Goal: Transaction & Acquisition: Purchase product/service

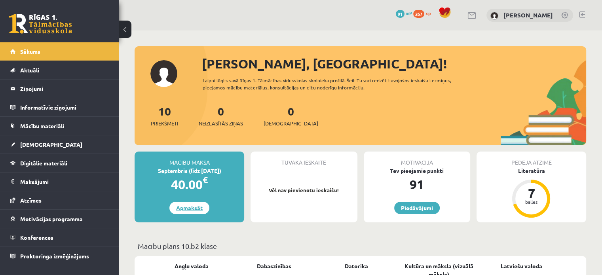
click at [187, 210] on link "Apmaksāt" at bounding box center [189, 208] width 40 height 12
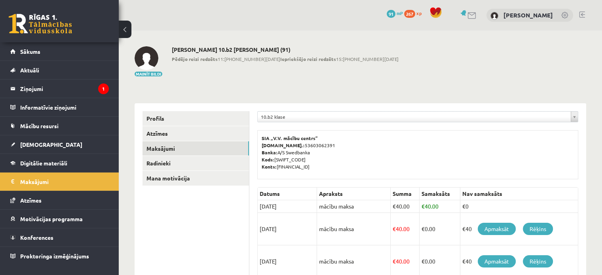
scroll to position [119, 0]
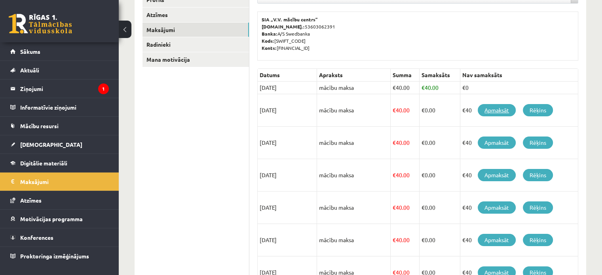
click at [482, 109] on link "Apmaksāt" at bounding box center [496, 110] width 38 height 12
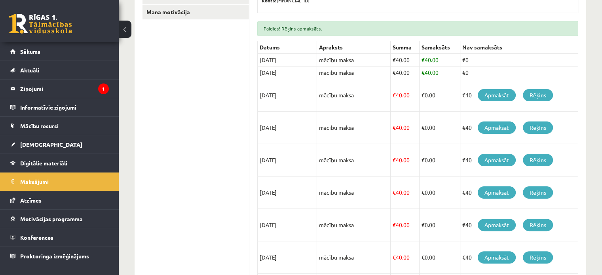
scroll to position [185, 0]
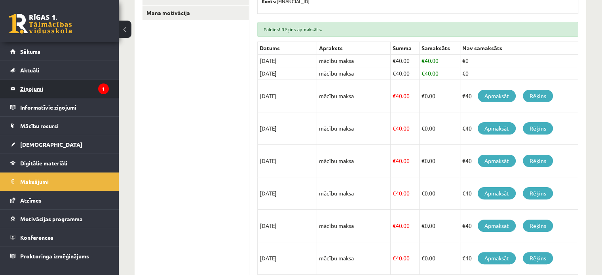
click at [44, 85] on legend "Ziņojumi 1" at bounding box center [64, 89] width 89 height 18
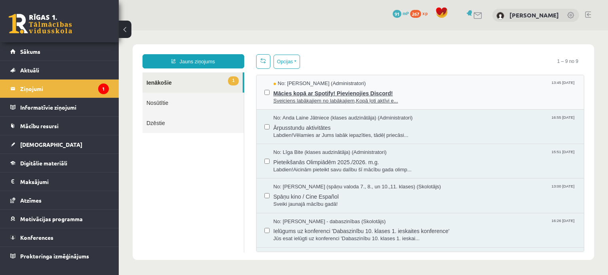
click at [302, 91] on span "Mācies kopā ar Spotify! Pievienojies Discord!" at bounding box center [424, 92] width 303 height 10
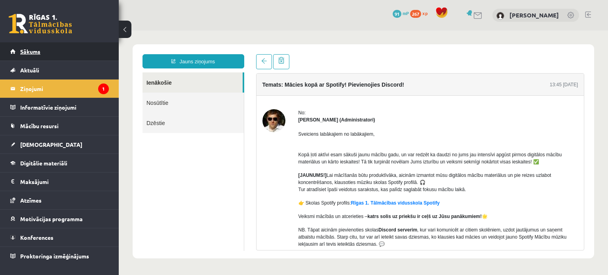
click at [79, 51] on link "Sākums" at bounding box center [59, 51] width 99 height 18
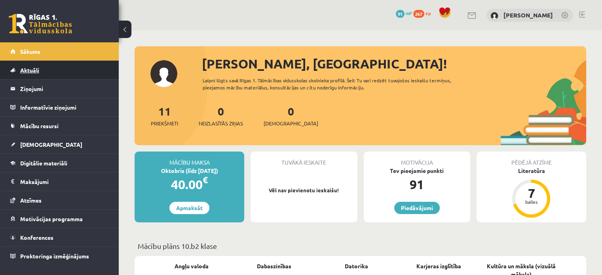
click at [66, 74] on link "Aktuāli" at bounding box center [59, 70] width 99 height 18
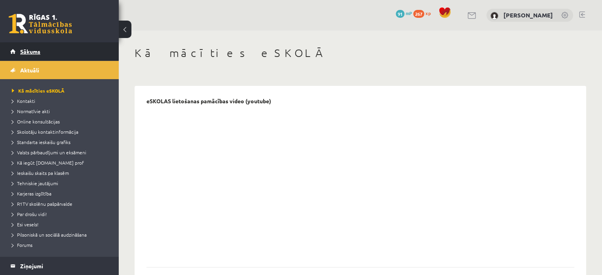
click at [42, 48] on link "Sākums" at bounding box center [59, 51] width 99 height 18
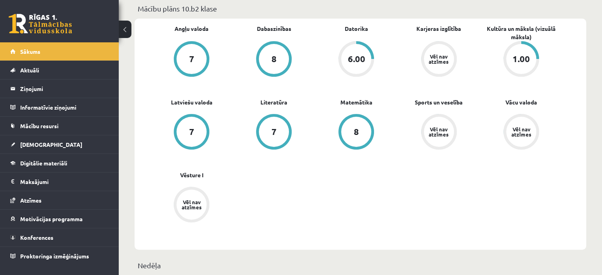
scroll to position [277, 0]
